Goal: Task Accomplishment & Management: Manage account settings

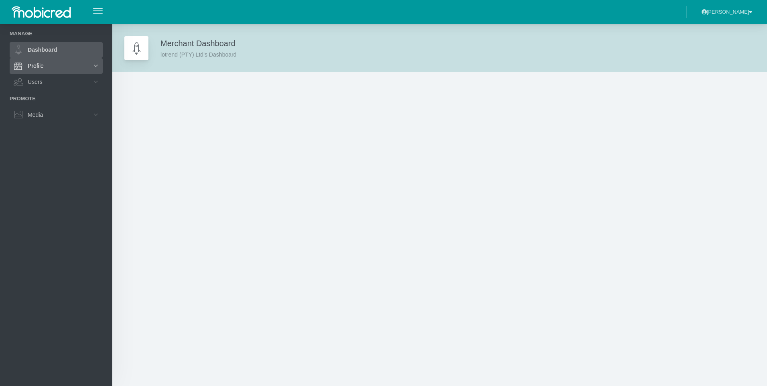
click at [73, 64] on link "Profile" at bounding box center [56, 65] width 93 height 15
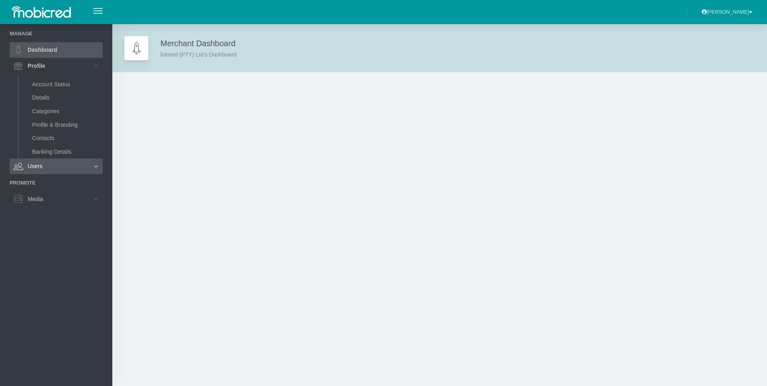
click at [73, 171] on link "Users" at bounding box center [56, 165] width 93 height 15
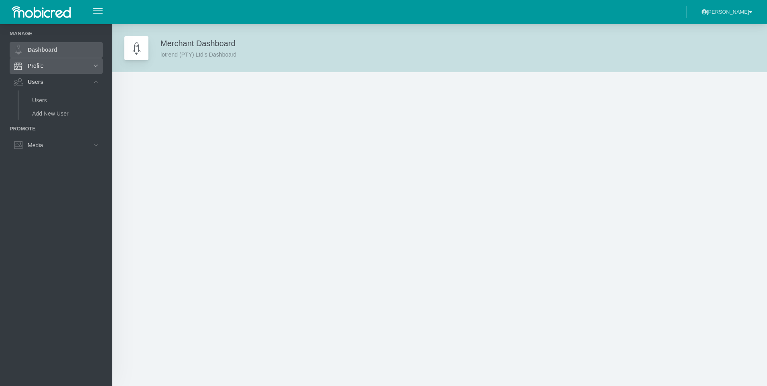
click at [47, 66] on link "Profile" at bounding box center [56, 65] width 93 height 15
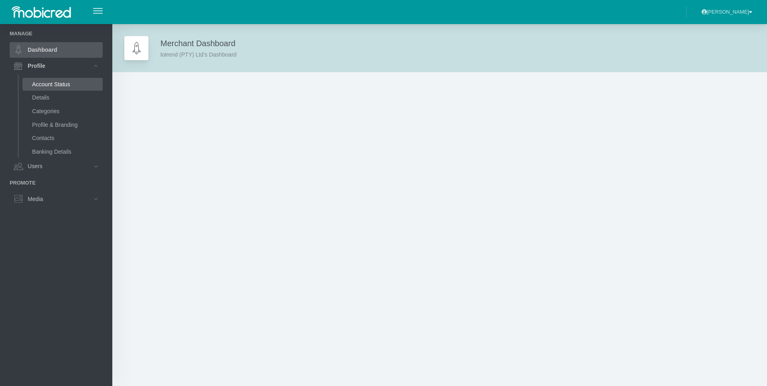
click at [54, 86] on link "Account Status" at bounding box center [62, 84] width 80 height 13
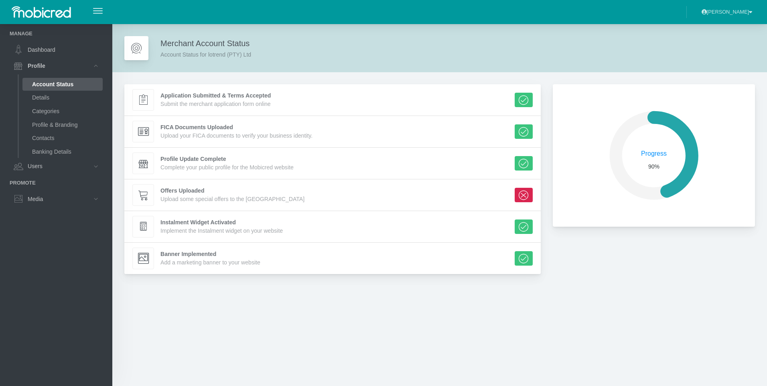
scroll to position [136, 196]
click at [49, 93] on link "Details" at bounding box center [62, 97] width 80 height 13
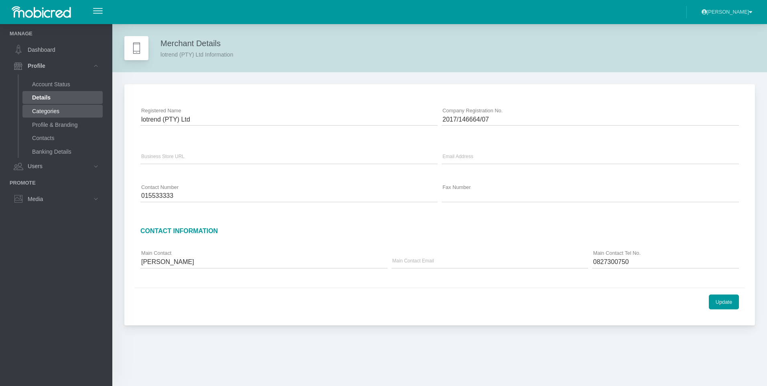
click at [45, 110] on link "Categories" at bounding box center [62, 111] width 80 height 13
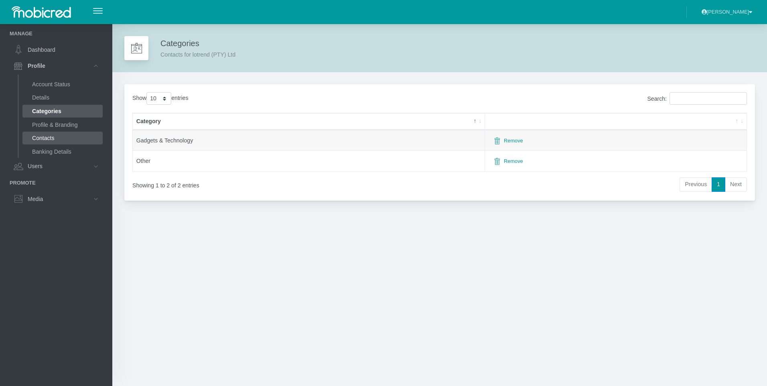
click at [51, 141] on link "Contacts" at bounding box center [62, 138] width 80 height 13
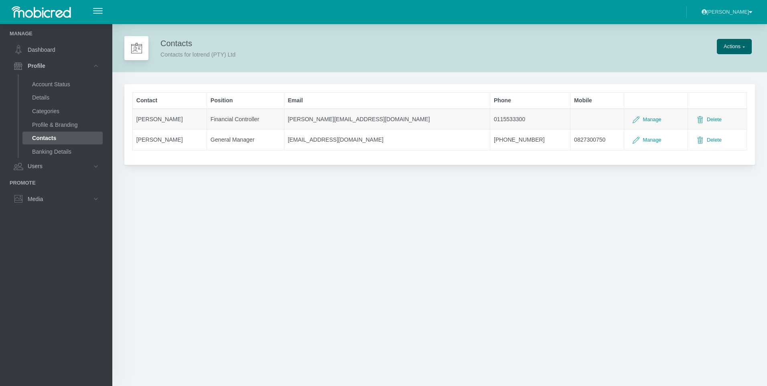
click at [51, 150] on link "Banking Details" at bounding box center [62, 151] width 80 height 13
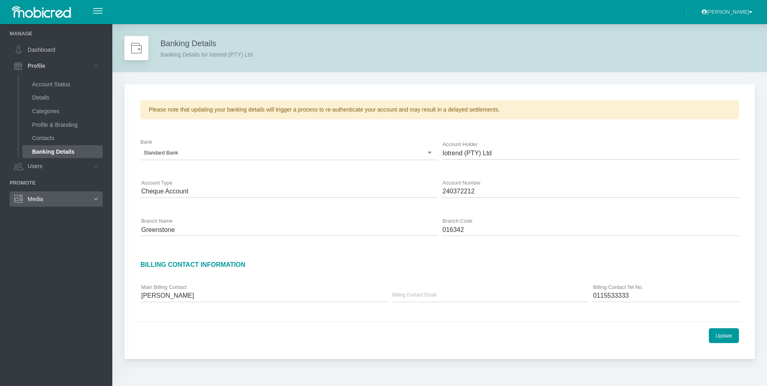
click at [45, 201] on link "Media" at bounding box center [56, 198] width 93 height 15
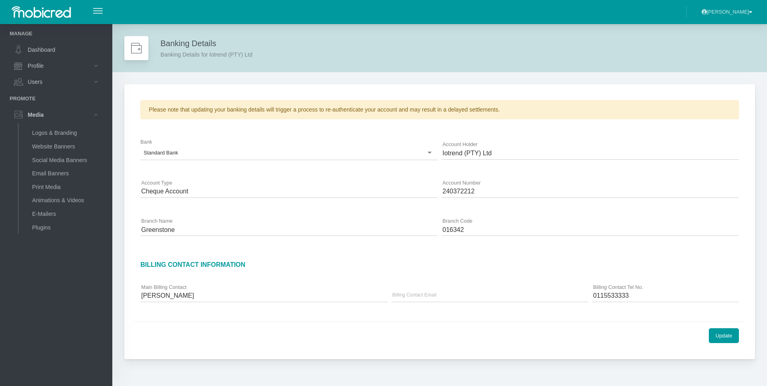
click at [733, 8] on button "[PERSON_NAME]" at bounding box center [727, 11] width 61 height 13
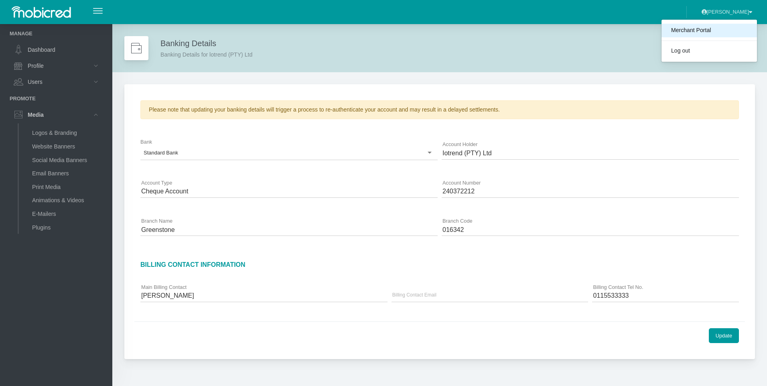
click at [702, 29] on link "Merchant Portal" at bounding box center [709, 31] width 95 height 14
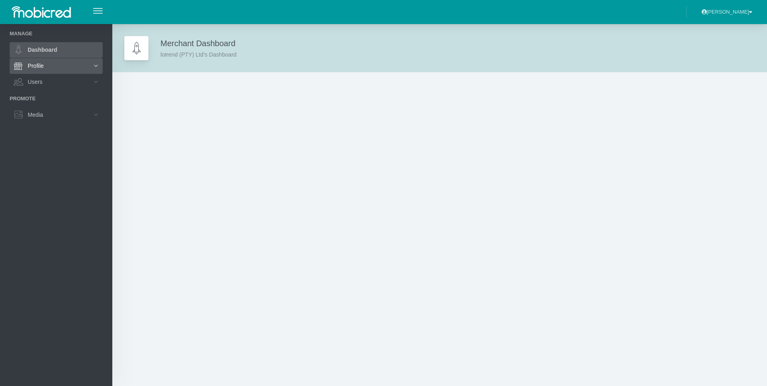
click at [61, 66] on link "Profile" at bounding box center [56, 65] width 93 height 15
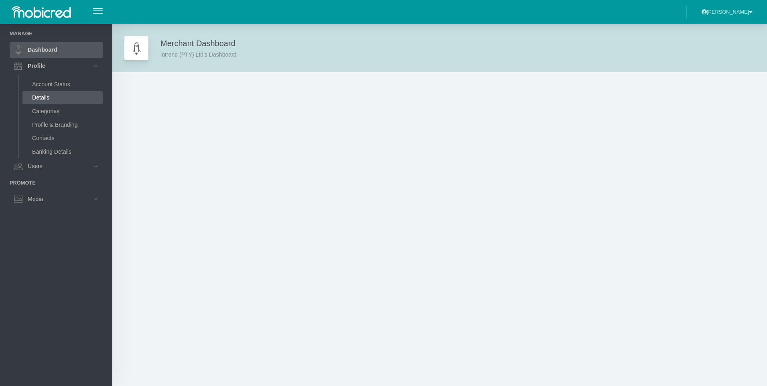
click at [49, 99] on link "Details" at bounding box center [62, 97] width 80 height 13
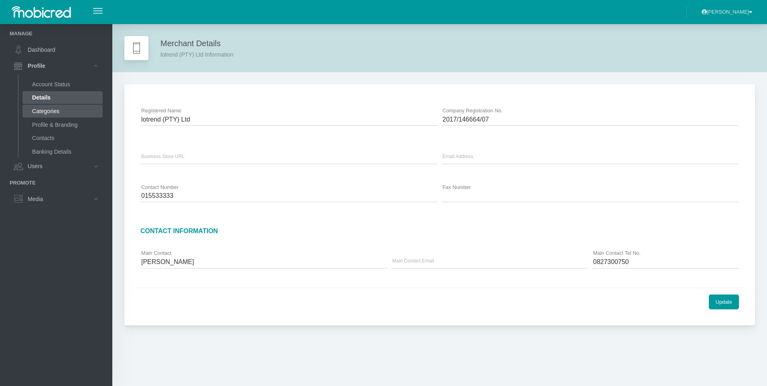
click at [49, 107] on link "Categories" at bounding box center [62, 111] width 80 height 13
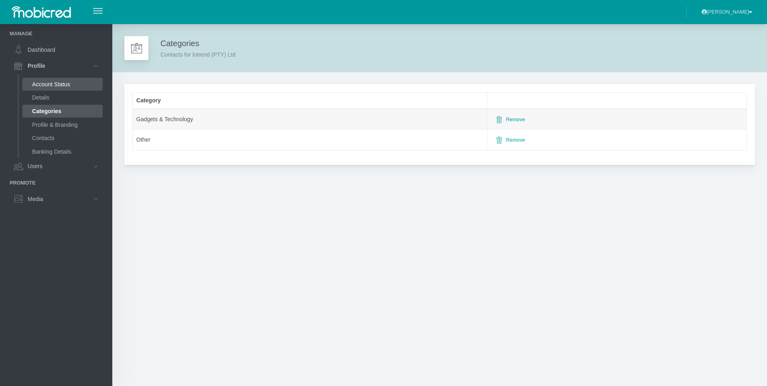
click at [59, 84] on link "Account Status" at bounding box center [62, 84] width 80 height 13
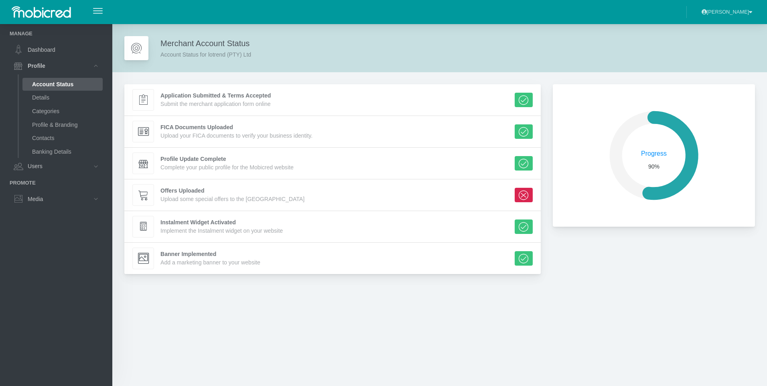
scroll to position [136, 196]
click at [52, 149] on link "Banking Details" at bounding box center [62, 151] width 80 height 13
